Goal: Navigation & Orientation: Find specific page/section

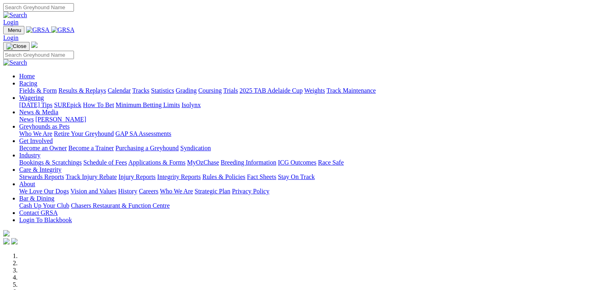
click at [19, 87] on link "Fields & Form" at bounding box center [38, 90] width 38 height 7
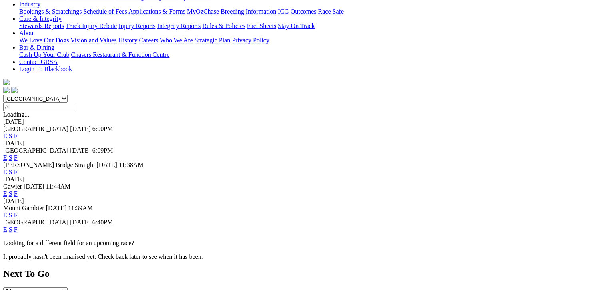
scroll to position [169, 0]
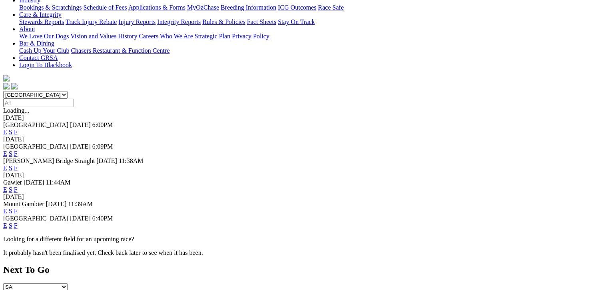
click at [18, 222] on link "F" at bounding box center [16, 225] width 4 height 7
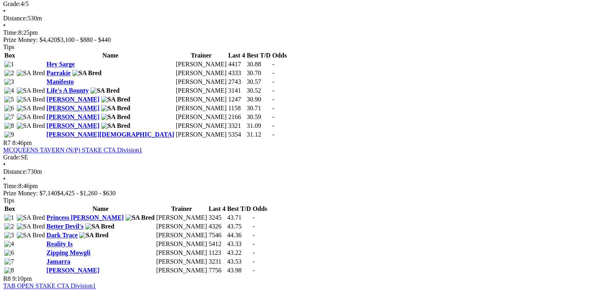
scroll to position [1139, 0]
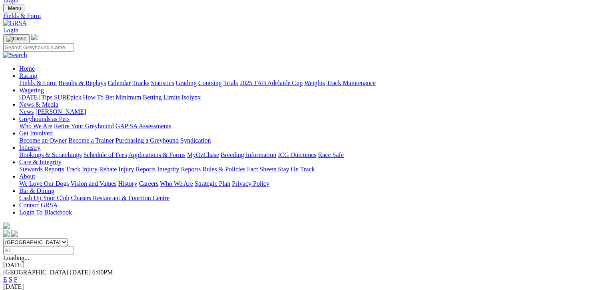
scroll to position [10, 0]
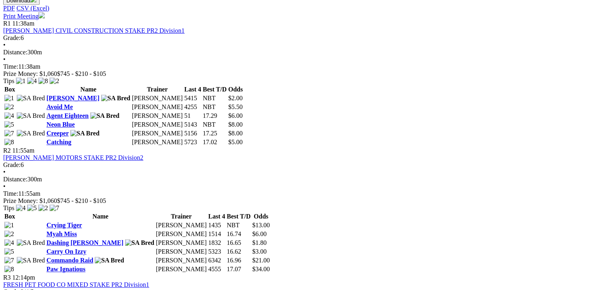
scroll to position [400, 0]
